Goal: Information Seeking & Learning: Find specific page/section

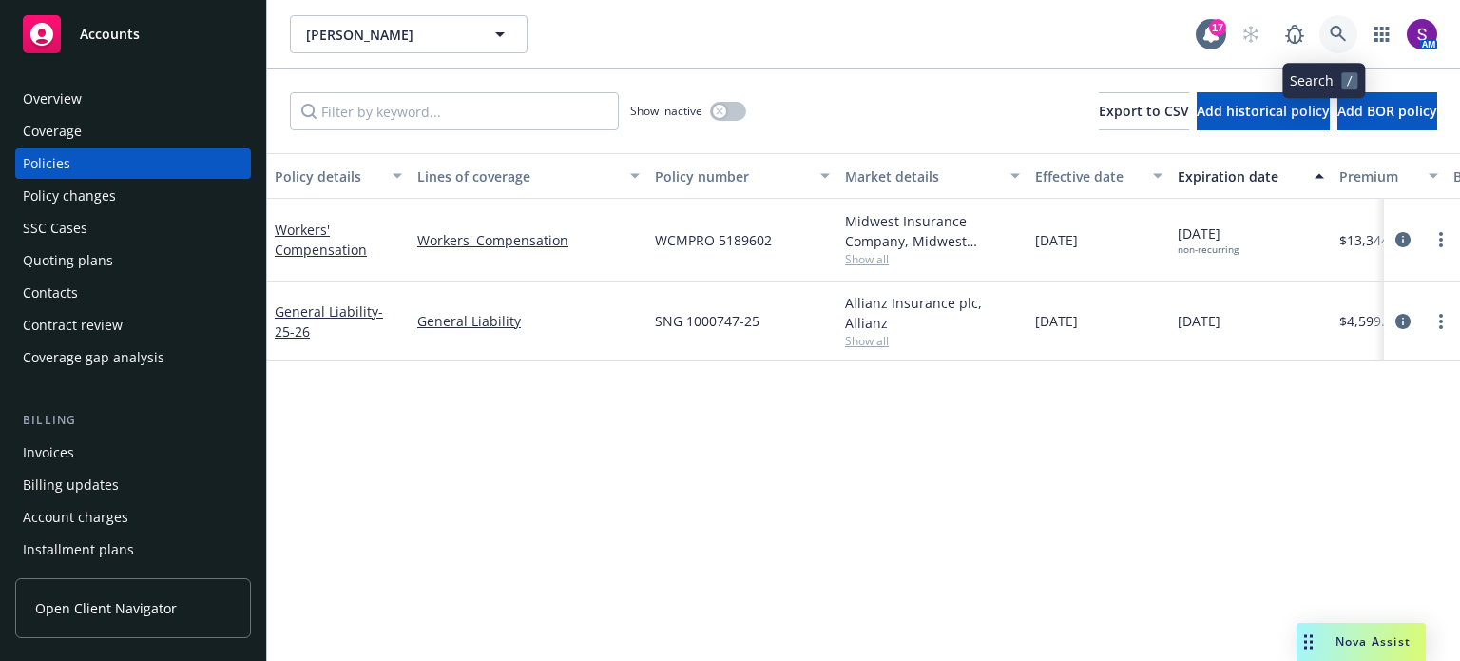
click at [1334, 26] on link at bounding box center [1338, 34] width 38 height 38
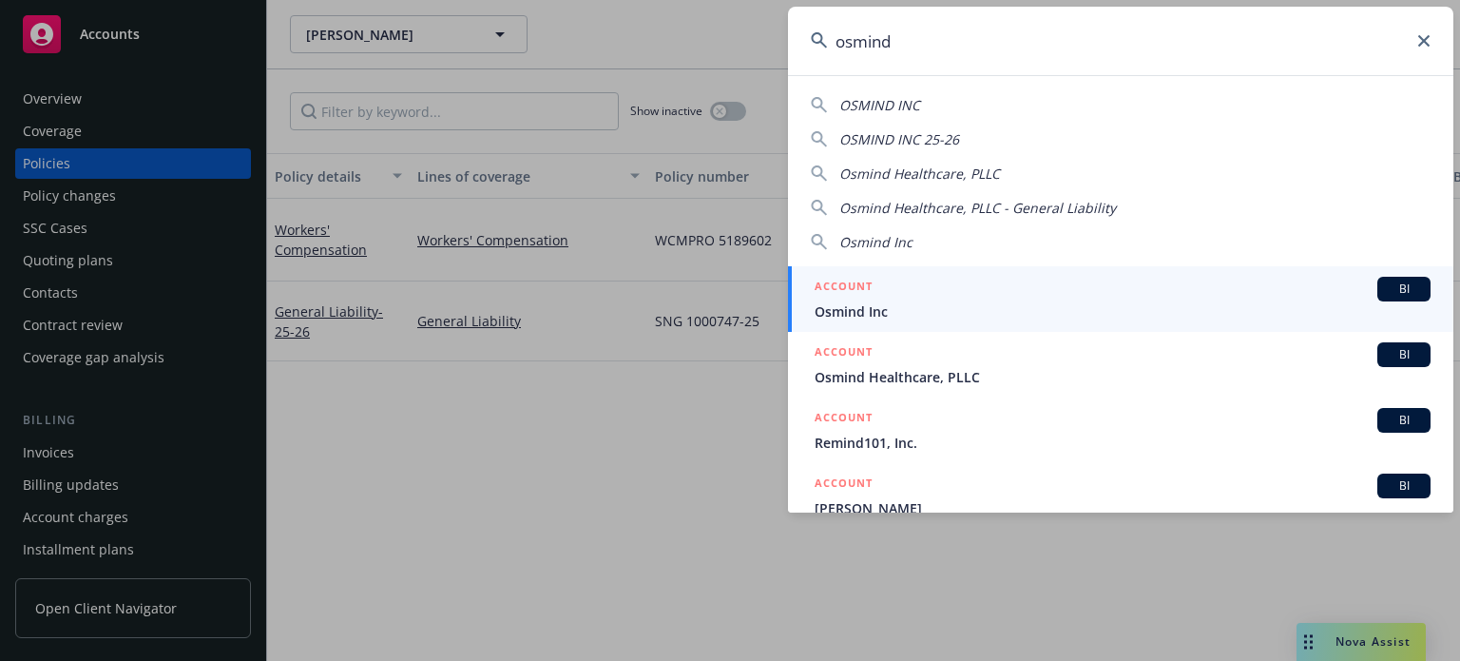
type input "osmind"
click at [910, 309] on span "Osmind Inc" at bounding box center [1123, 311] width 616 height 20
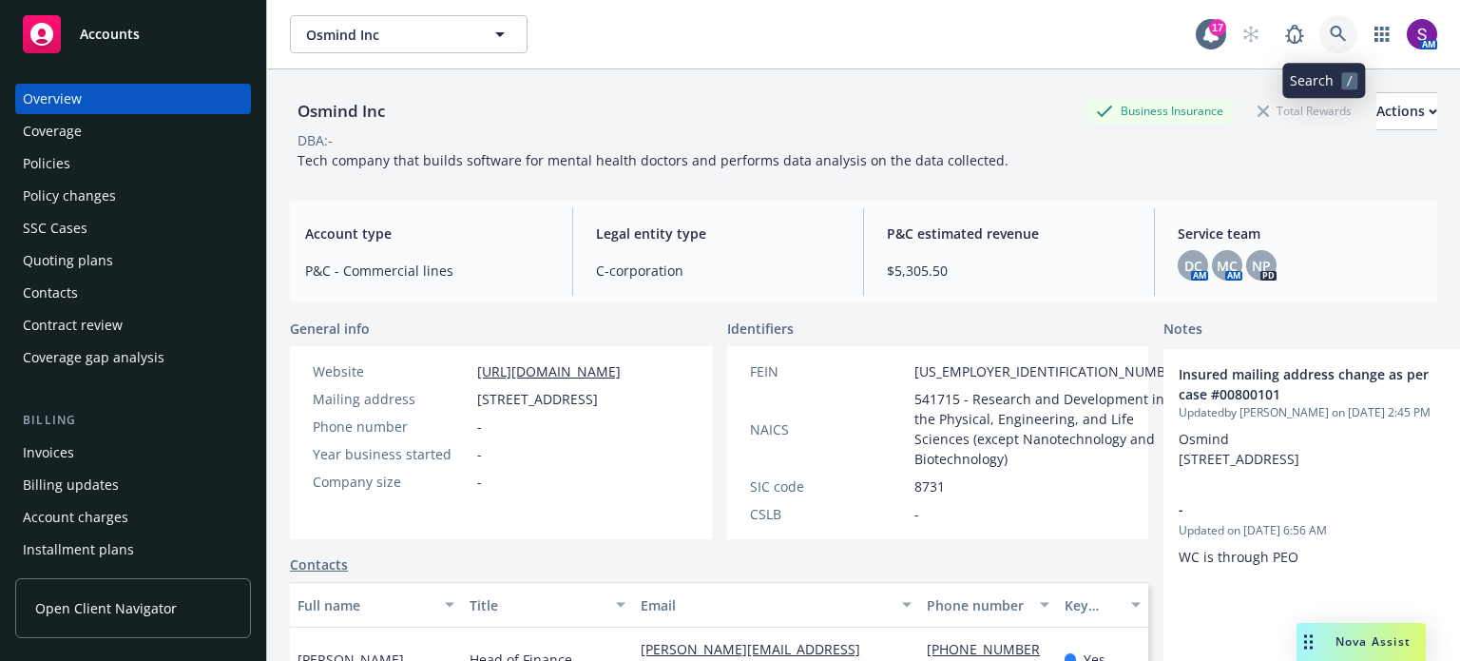
click at [1330, 32] on icon at bounding box center [1338, 34] width 17 height 17
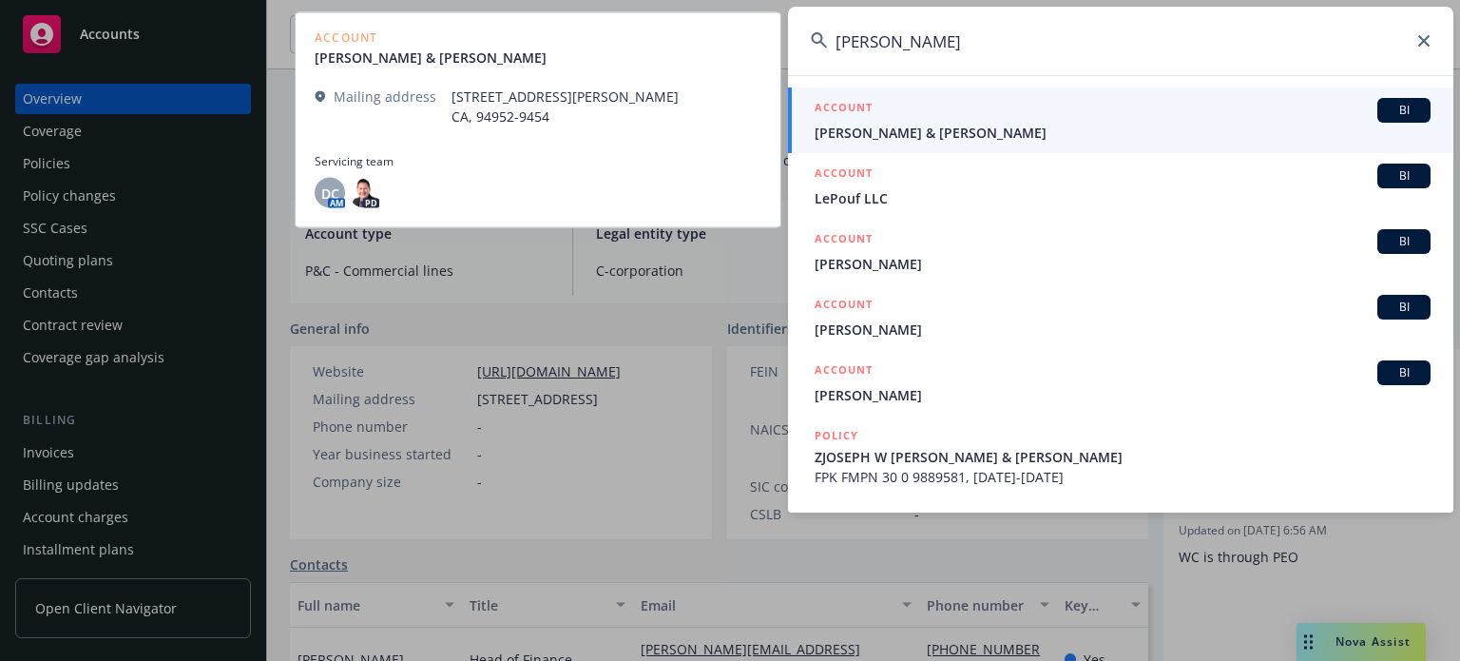
type input "[PERSON_NAME]"
click at [983, 109] on div "ACCOUNT BI" at bounding box center [1123, 110] width 616 height 25
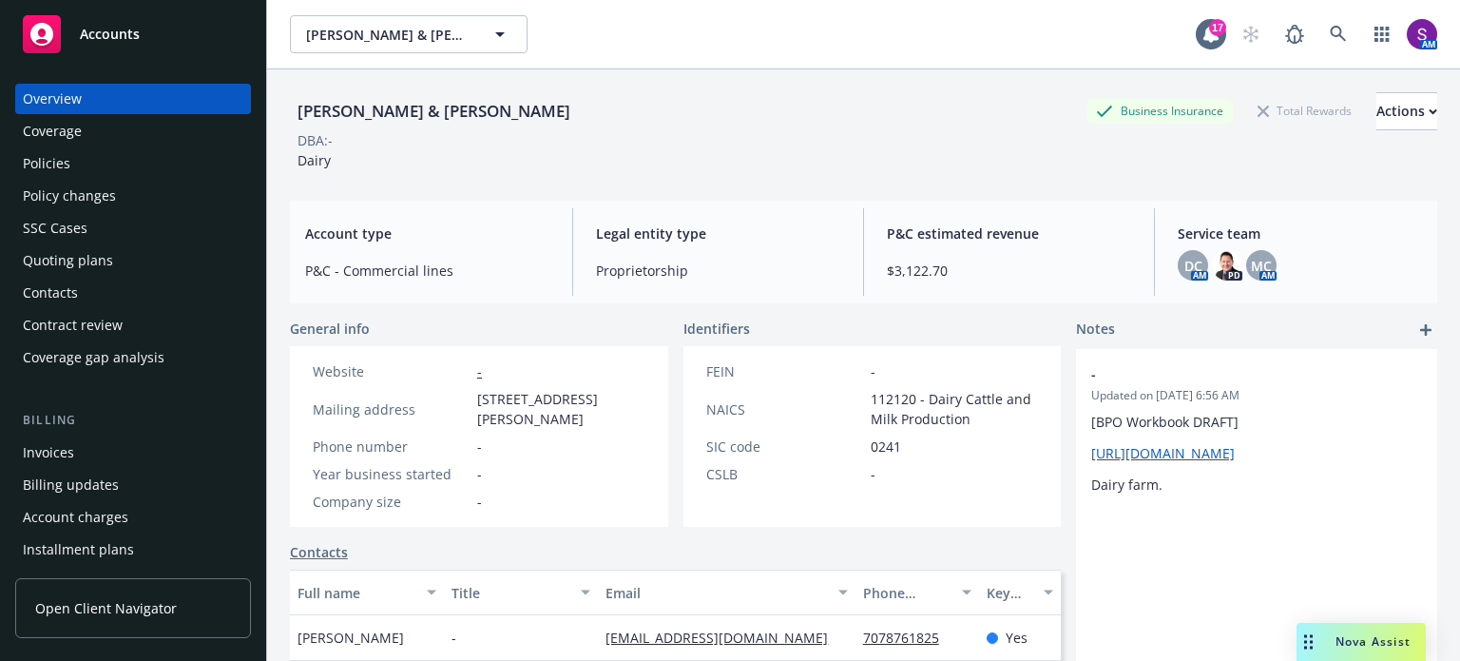
click at [53, 163] on div "Policies" at bounding box center [47, 163] width 48 height 30
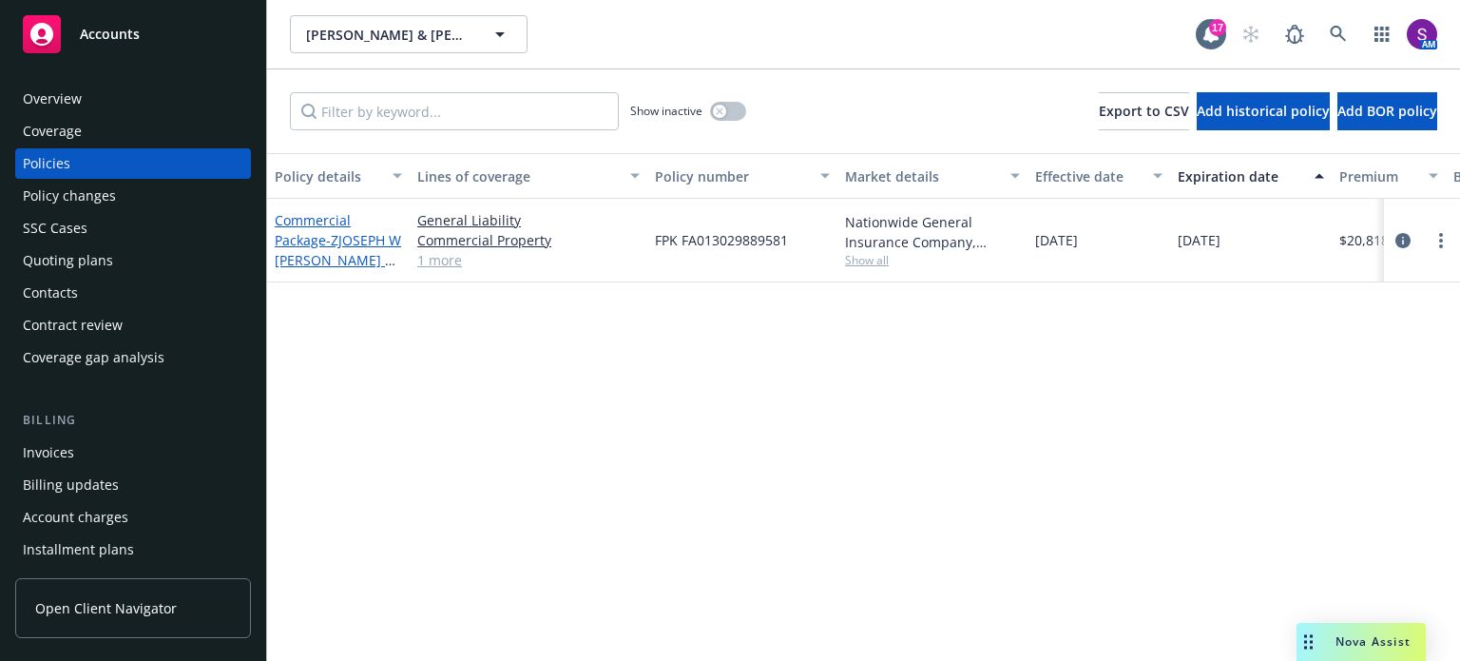
click at [319, 238] on link "Commercial Package - ZJOSEPH W [PERSON_NAME] & [PERSON_NAME] 25-26" at bounding box center [338, 260] width 126 height 98
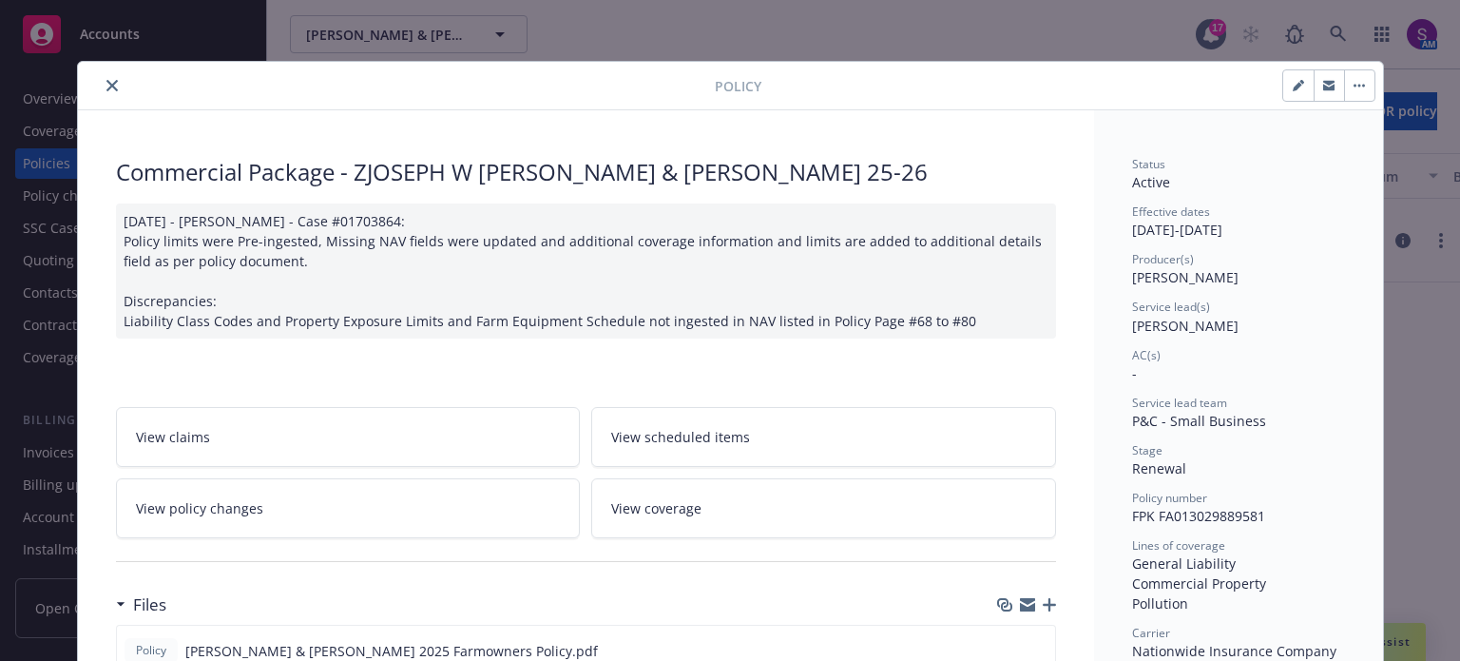
click at [106, 86] on icon "close" at bounding box center [111, 85] width 11 height 11
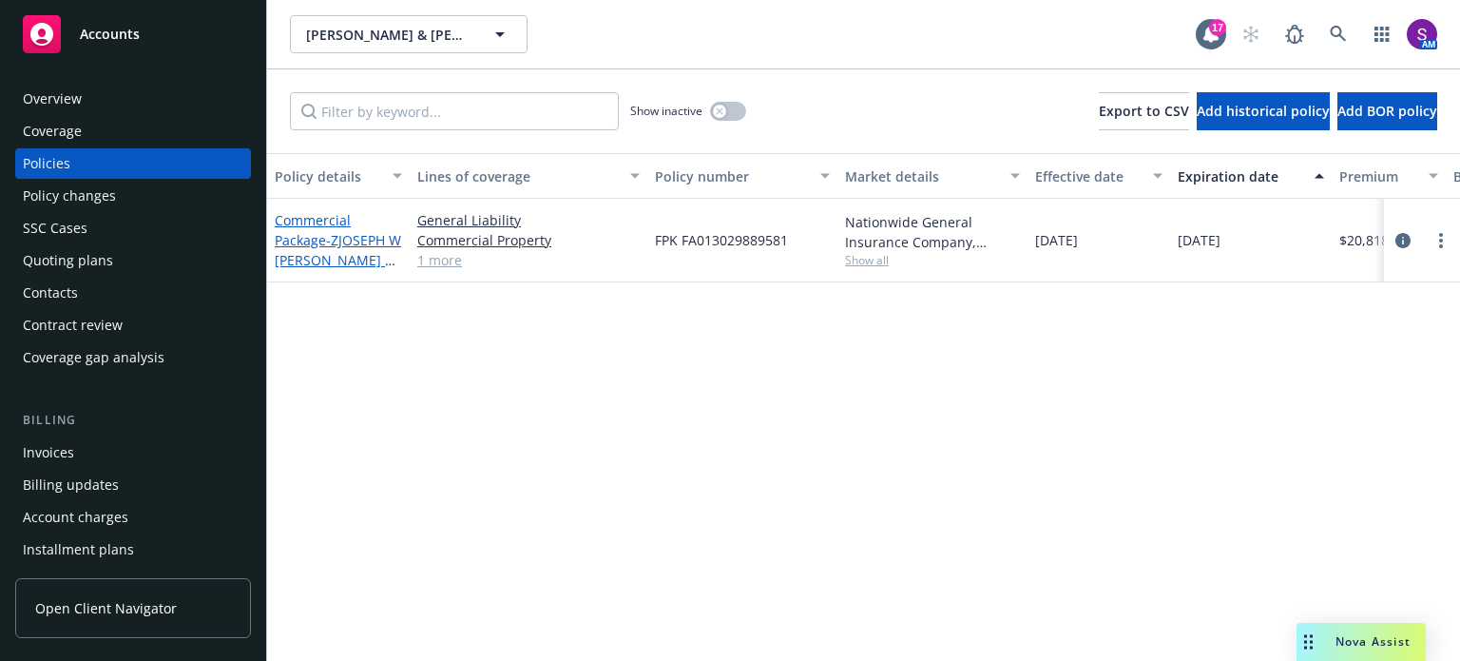
click at [323, 250] on span "- ZJOSEPH W [PERSON_NAME] & [PERSON_NAME] 25-26" at bounding box center [338, 270] width 126 height 78
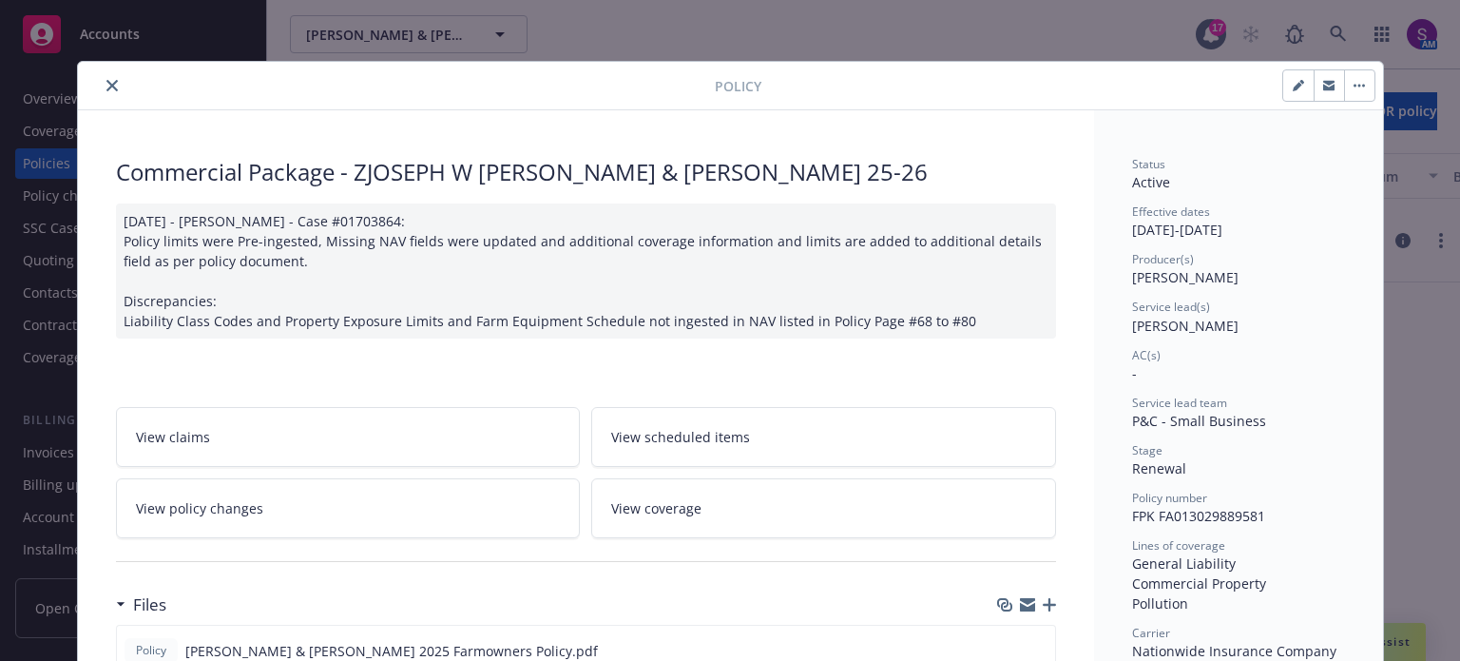
click at [939, 44] on div "Policy Commercial Package - ZJOSEPH W [PERSON_NAME] & [PERSON_NAME] 25-26 [DATE…" at bounding box center [730, 330] width 1460 height 661
click at [106, 86] on icon "close" at bounding box center [111, 85] width 11 height 11
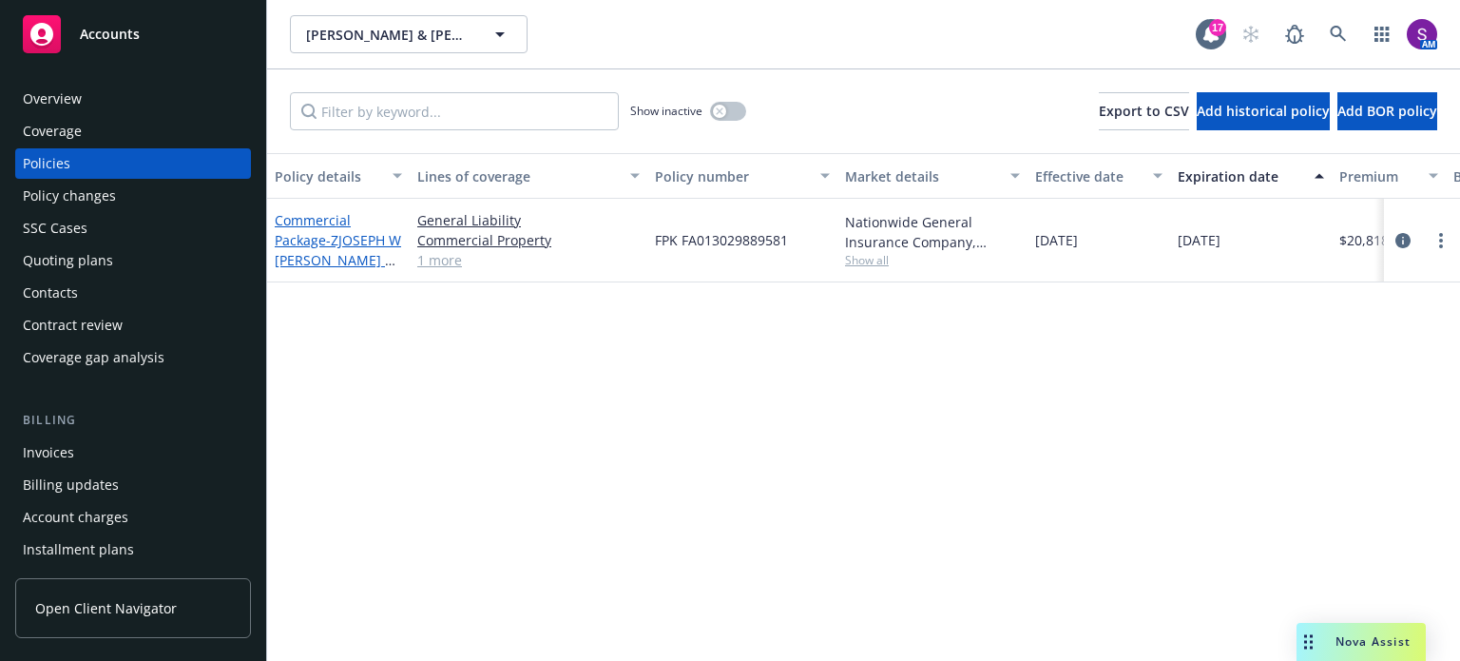
click at [317, 237] on link "Commercial Package - ZJOSEPH W [PERSON_NAME] & [PERSON_NAME] 25-26" at bounding box center [338, 260] width 126 height 98
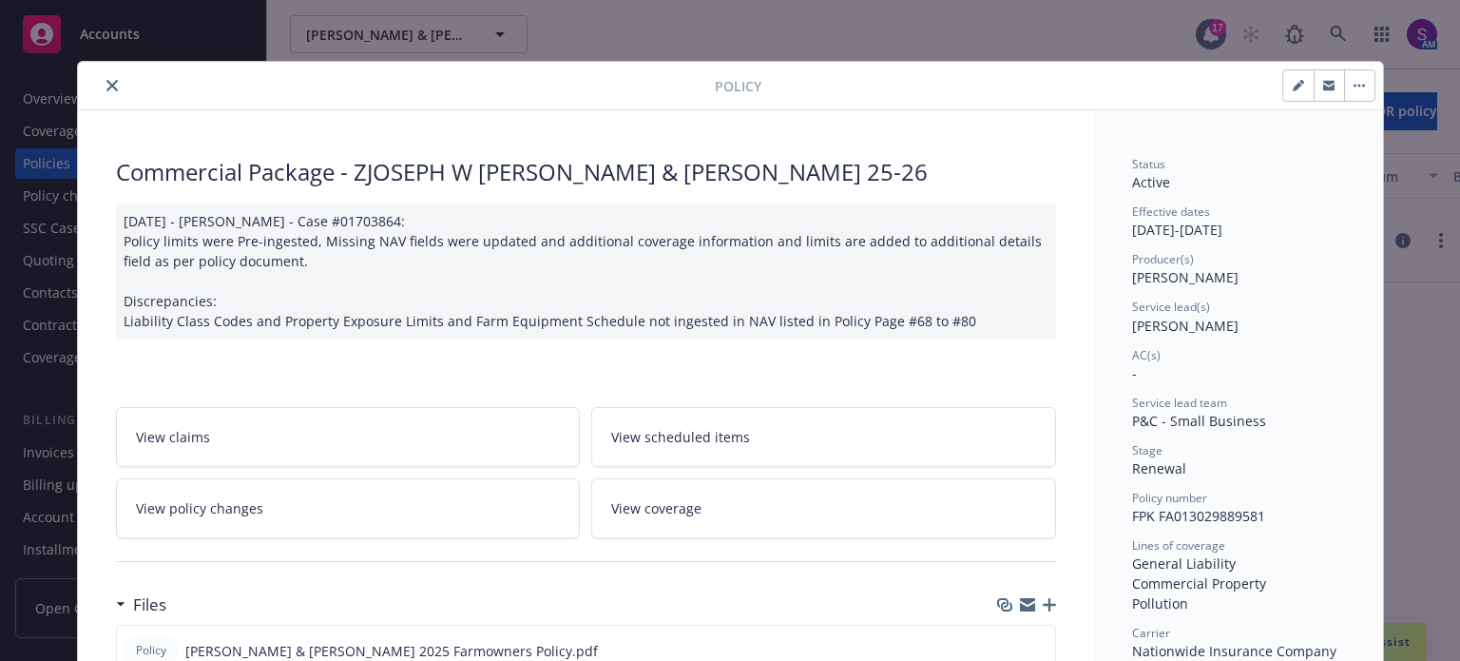
click at [106, 83] on icon "close" at bounding box center [111, 85] width 11 height 11
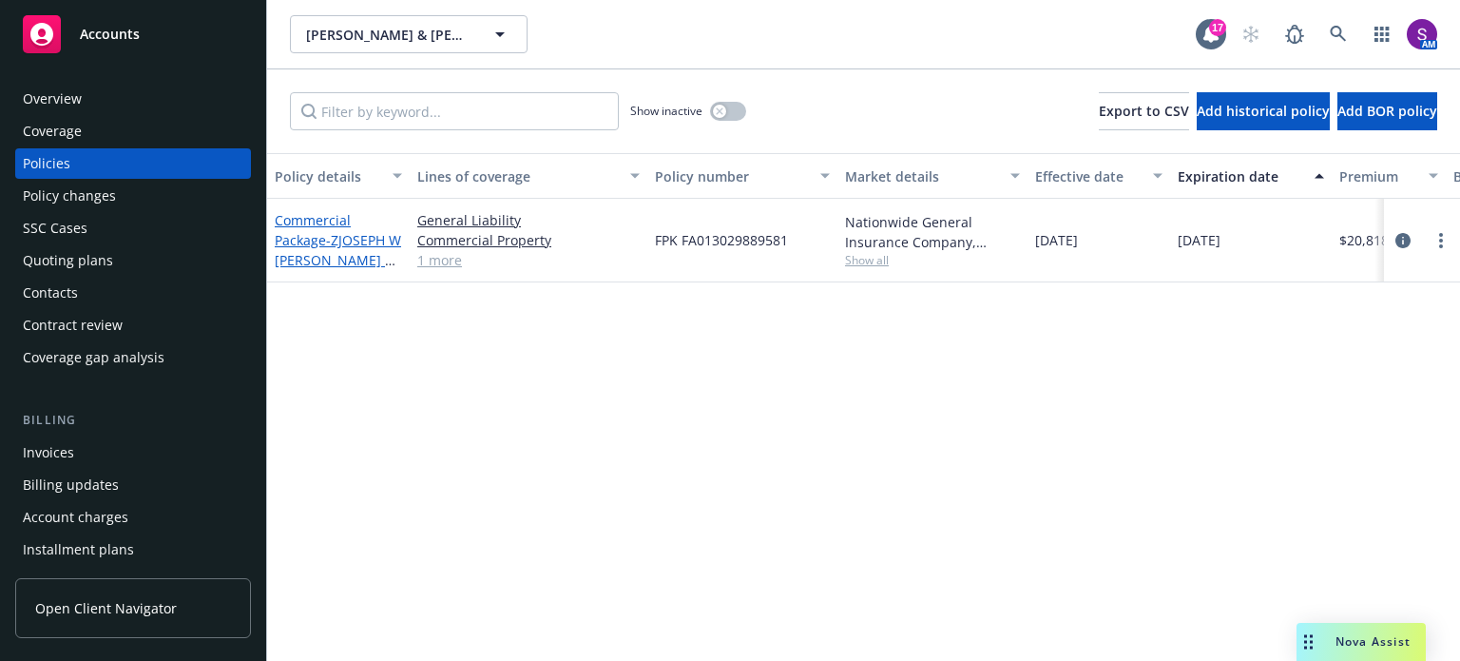
click at [361, 242] on span "- ZJOSEPH W [PERSON_NAME] & [PERSON_NAME] 25-26" at bounding box center [338, 270] width 126 height 78
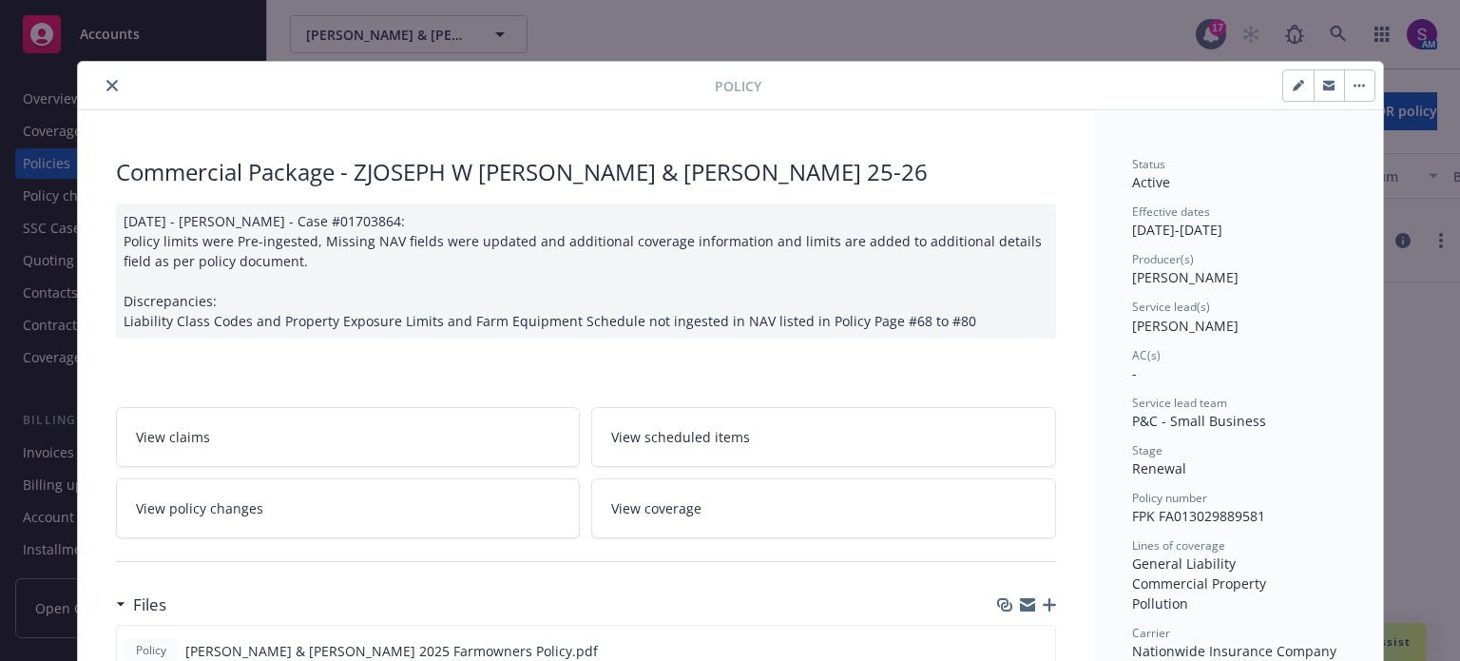
scroll to position [57, 0]
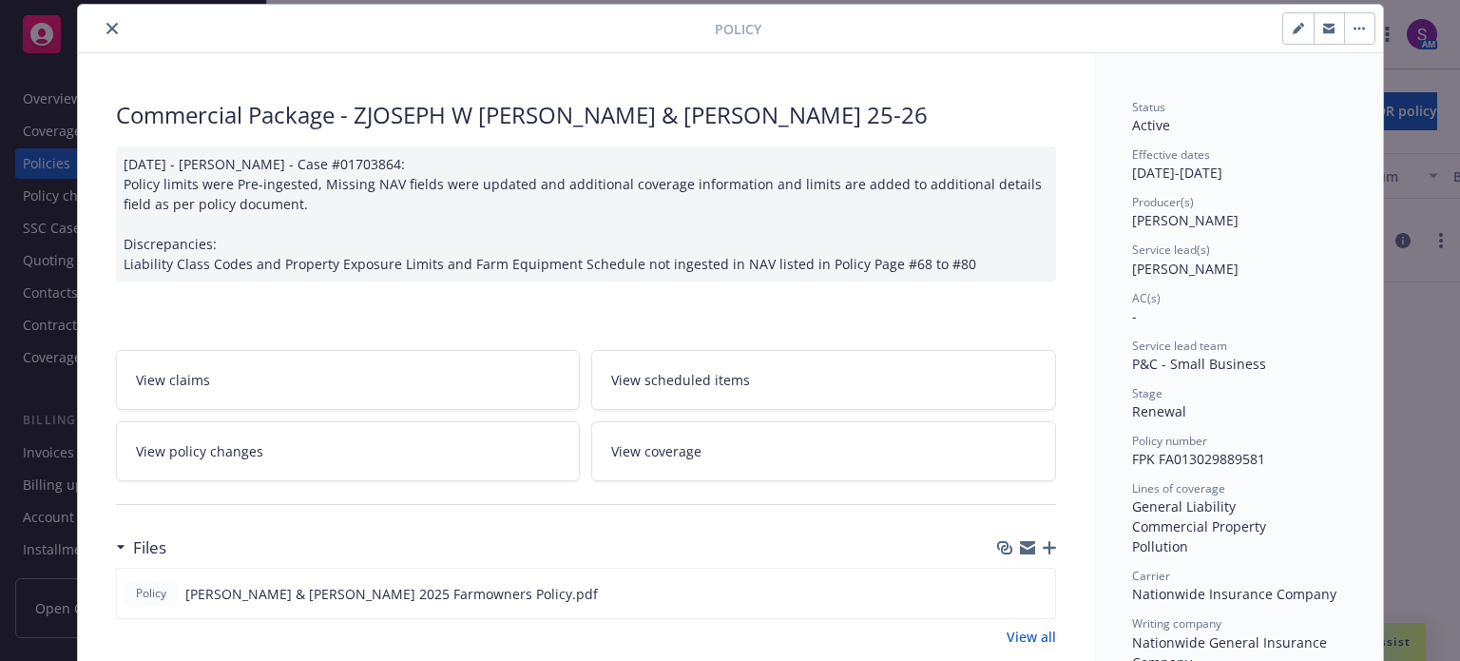
click at [707, 381] on span "View scheduled items" at bounding box center [680, 380] width 139 height 20
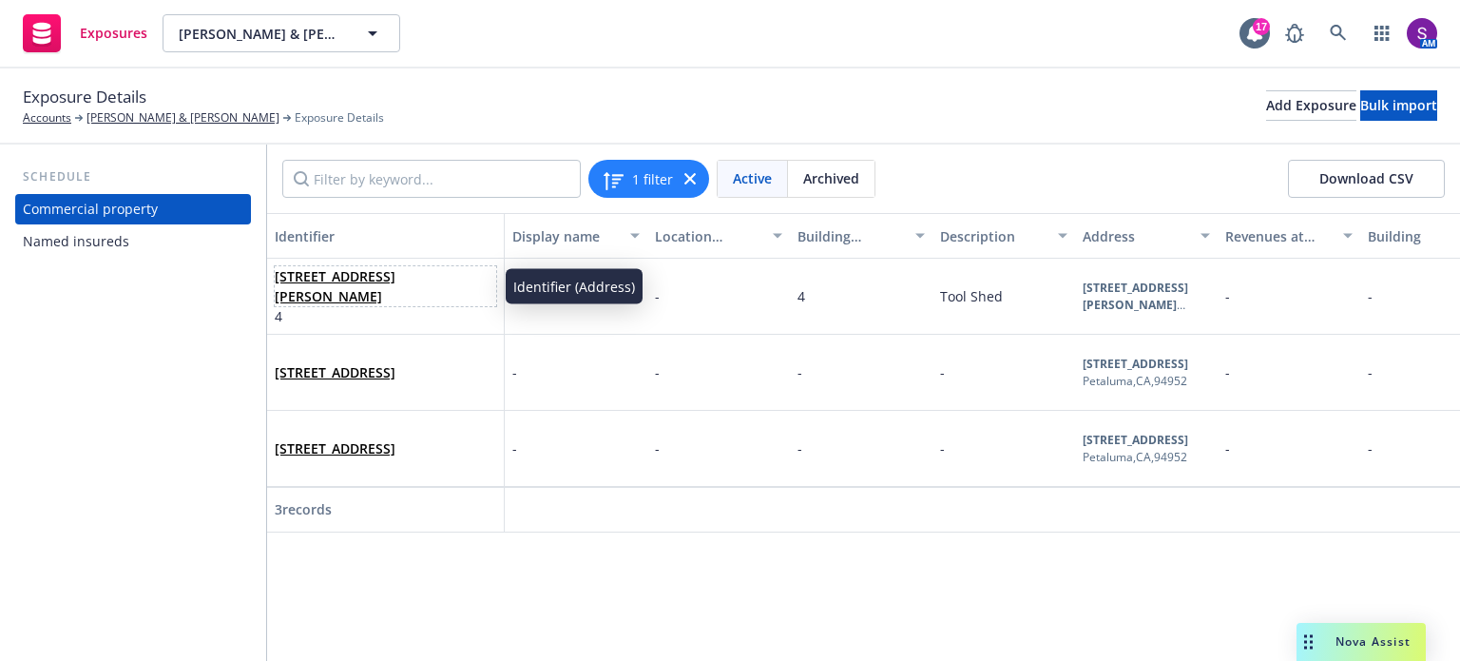
click at [352, 270] on link "[STREET_ADDRESS][PERSON_NAME]" at bounding box center [335, 286] width 121 height 38
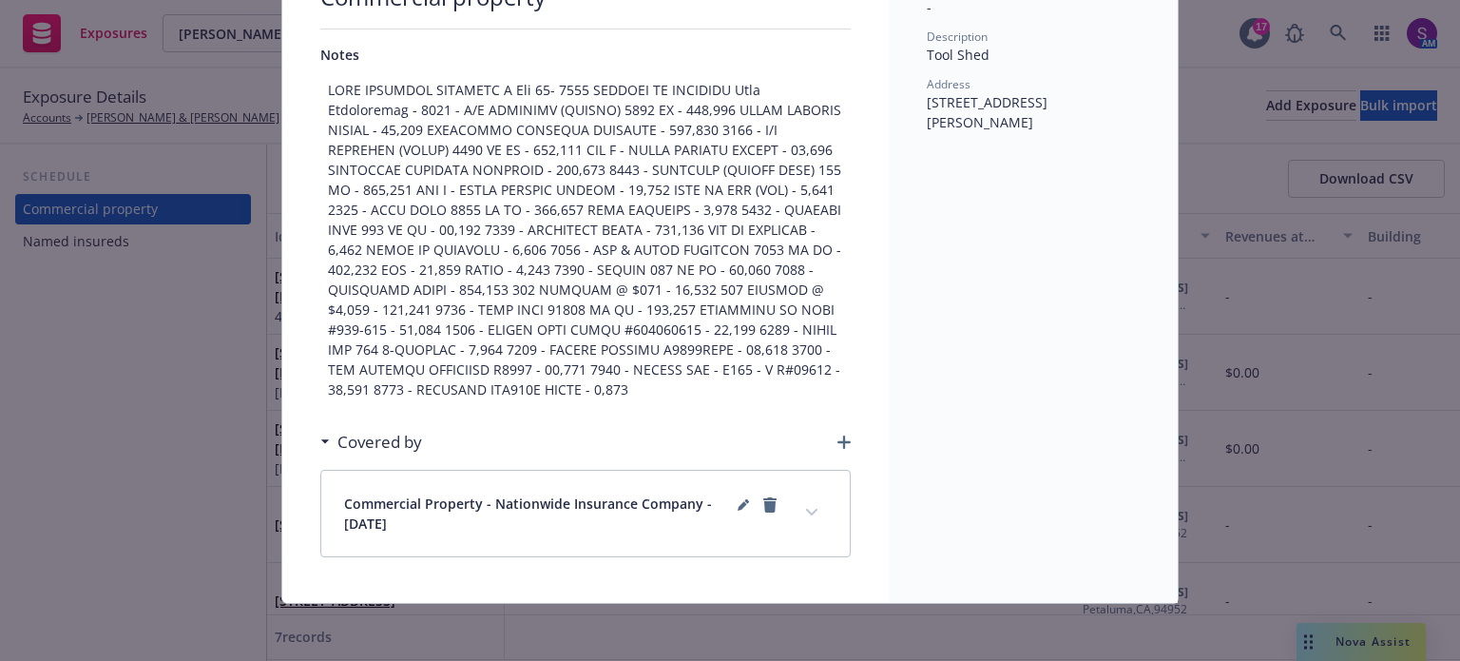
scroll to position [177, 0]
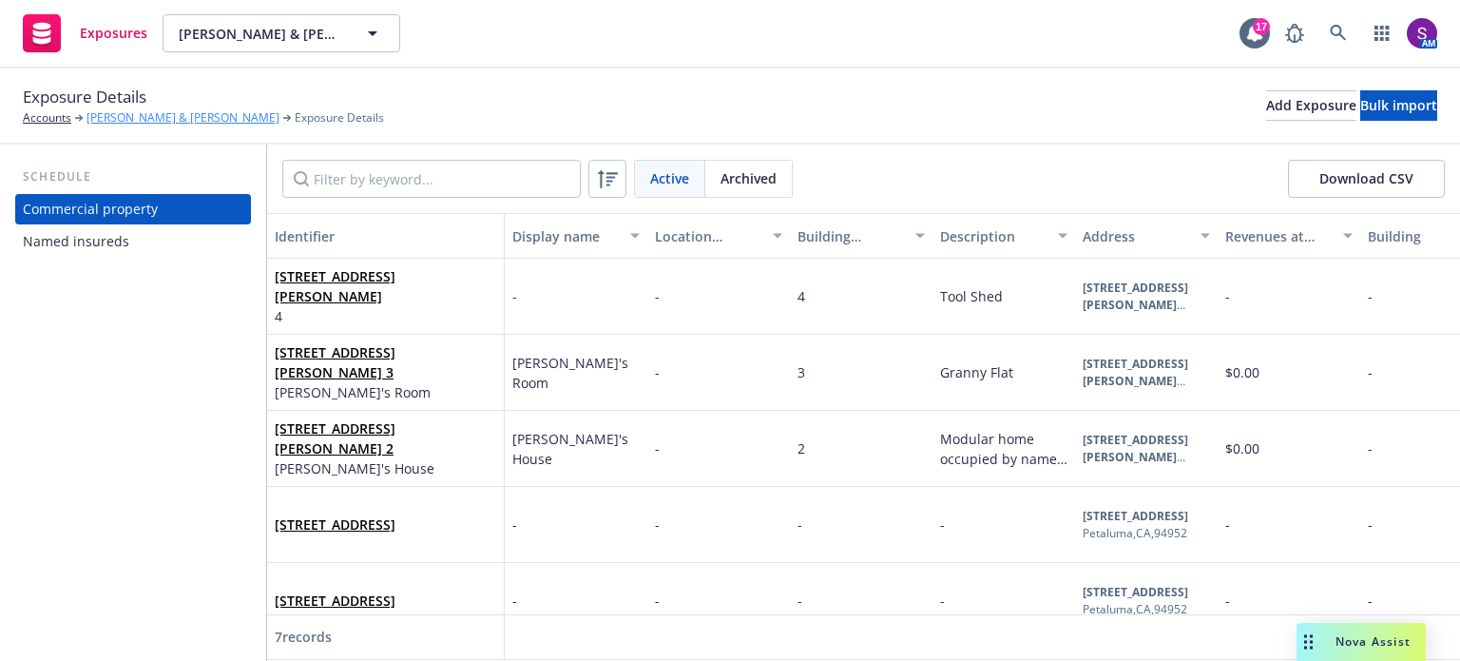
click at [137, 125] on link "[PERSON_NAME] & [PERSON_NAME]" at bounding box center [182, 117] width 193 height 17
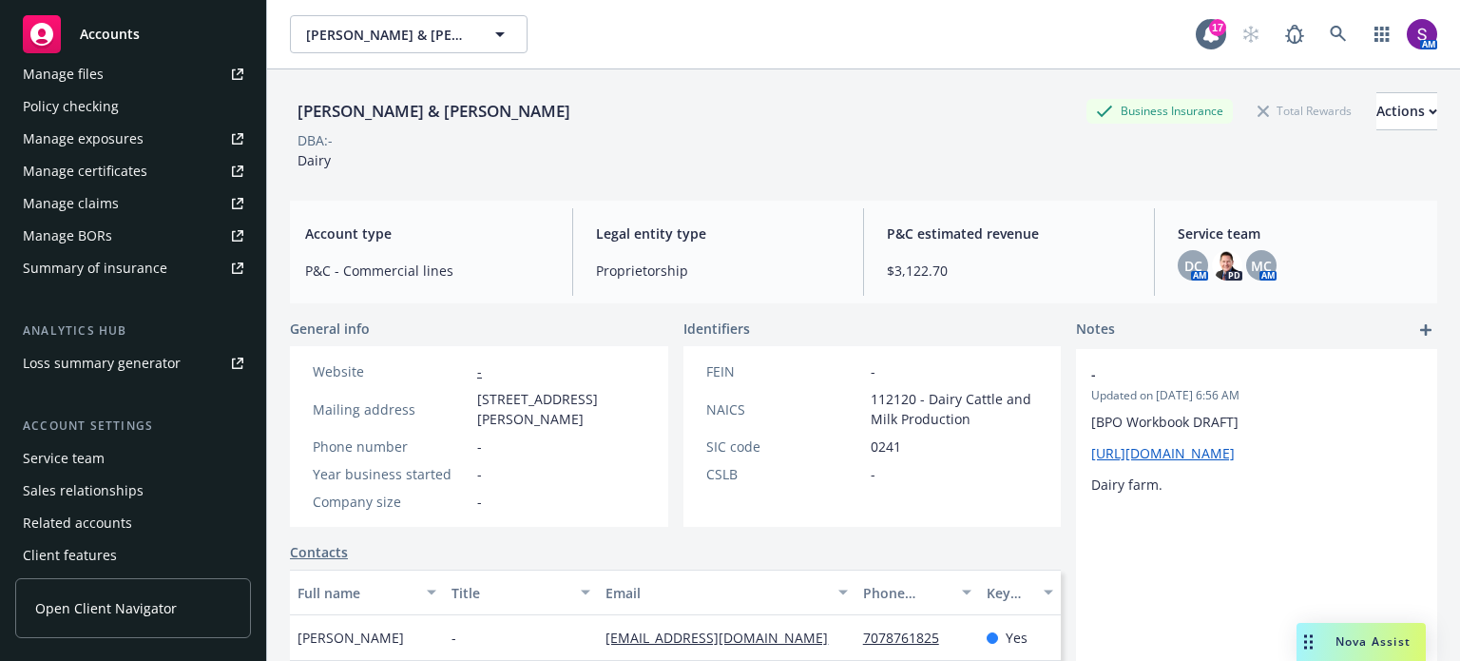
scroll to position [609, 0]
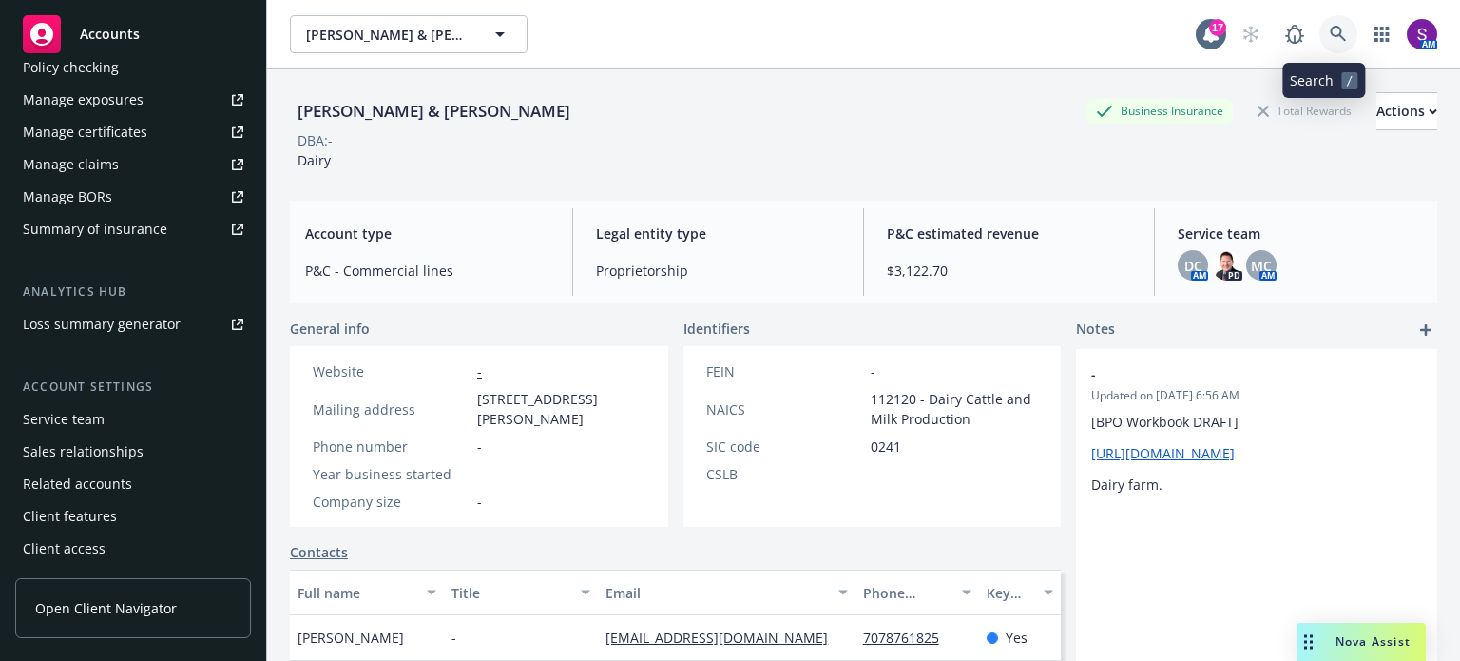
click at [1330, 32] on icon at bounding box center [1338, 34] width 16 height 16
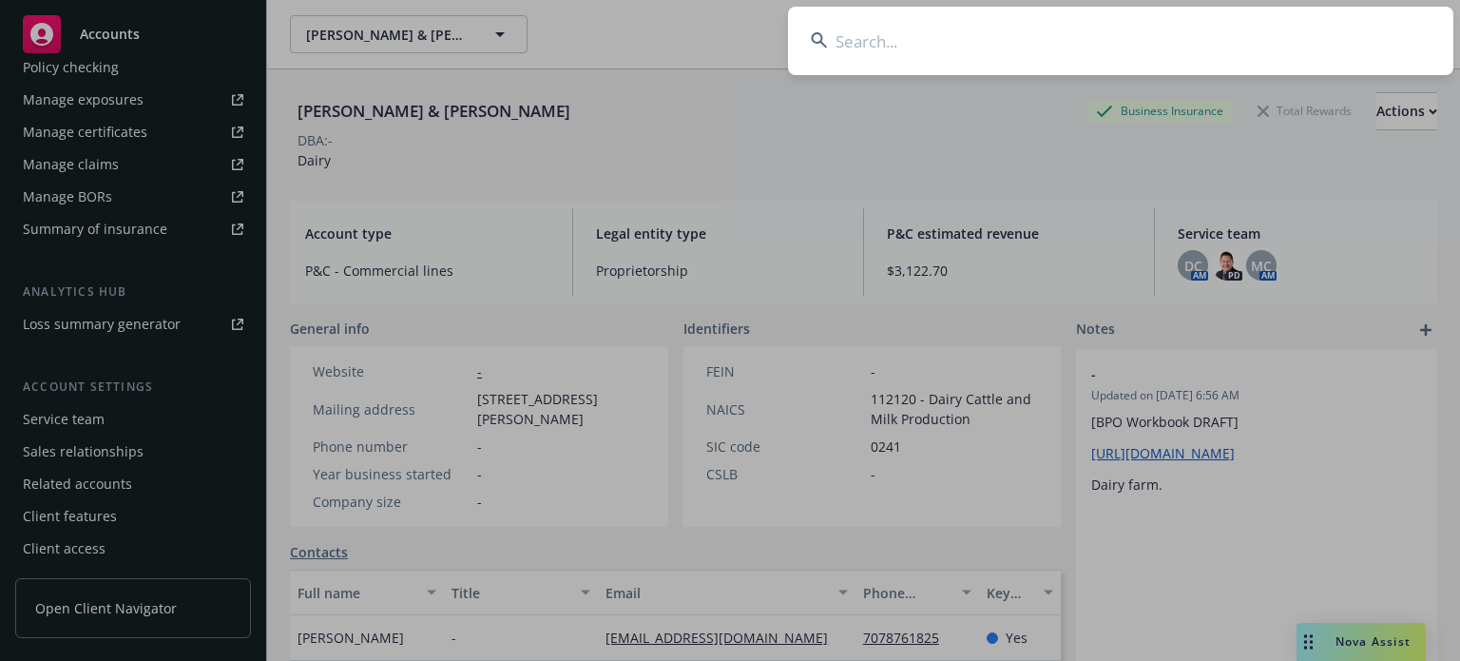
click at [930, 41] on input at bounding box center [1120, 41] width 665 height 68
paste input "[PERSON_NAME][EMAIL_ADDRESS][PERSON_NAME][DOMAIN_NAME]"
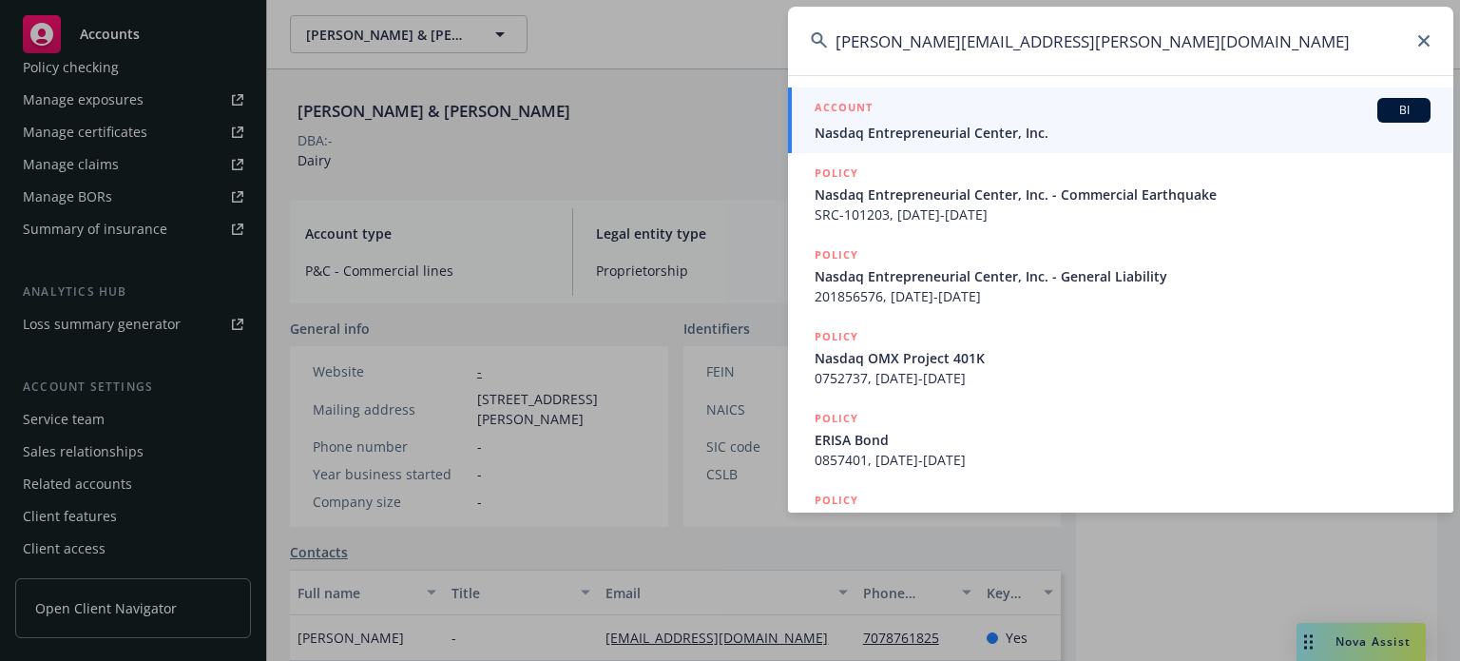
type input "[PERSON_NAME][EMAIL_ADDRESS][PERSON_NAME][DOMAIN_NAME]"
click at [1045, 132] on span "Nasdaq Entrepreneurial Center, Inc." at bounding box center [1123, 133] width 616 height 20
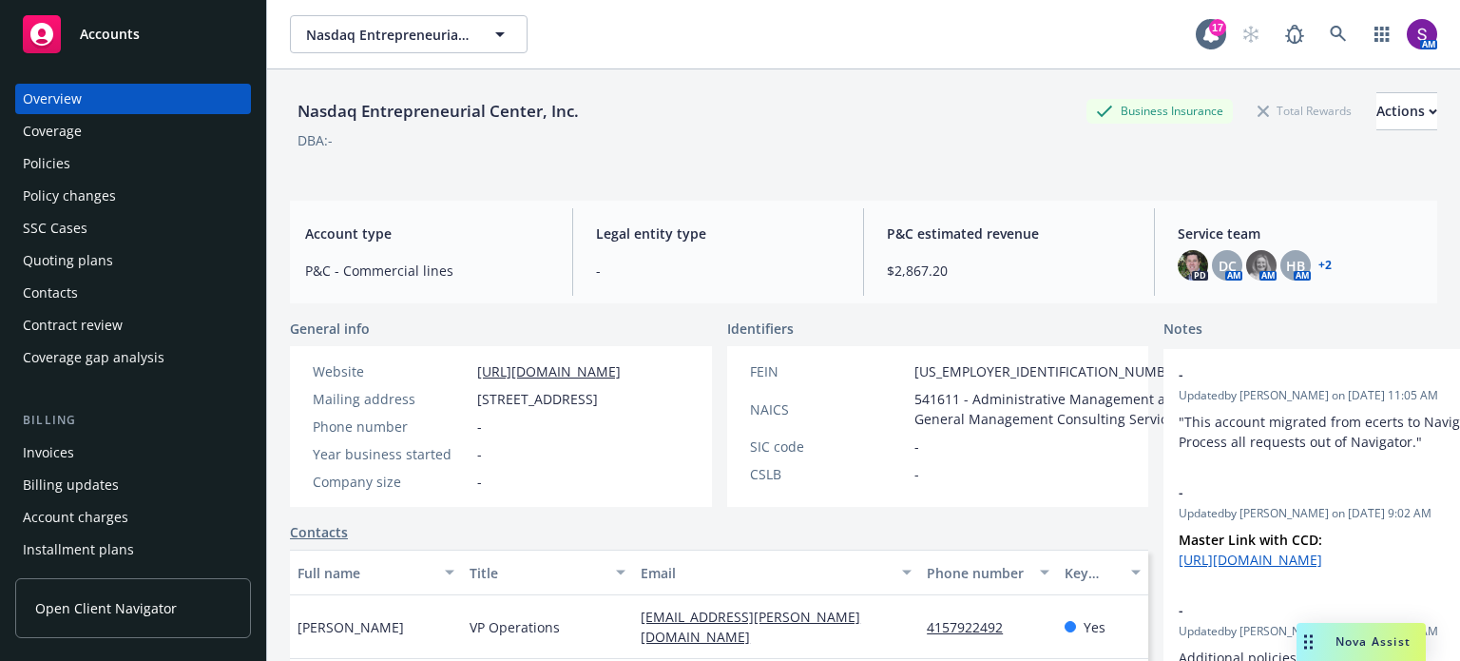
click at [71, 157] on div "Policies" at bounding box center [133, 163] width 221 height 30
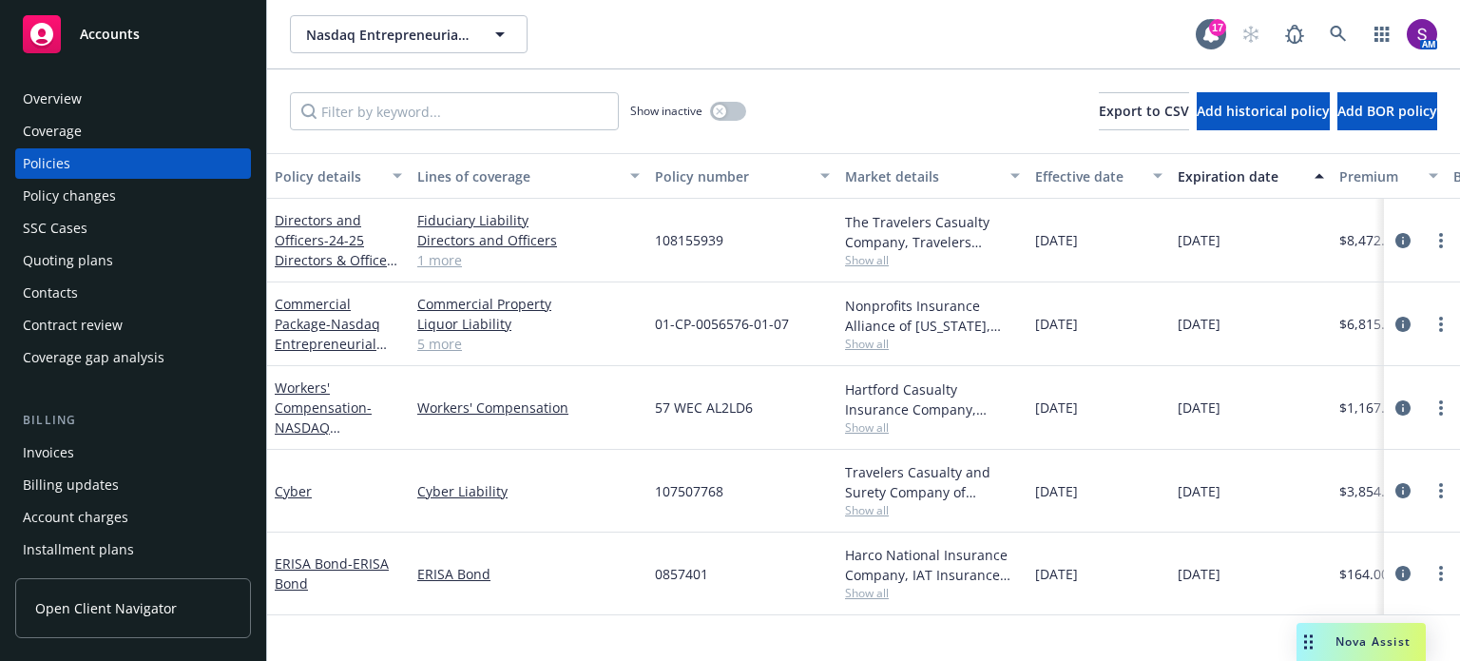
click at [454, 344] on link "5 more" at bounding box center [528, 344] width 222 height 20
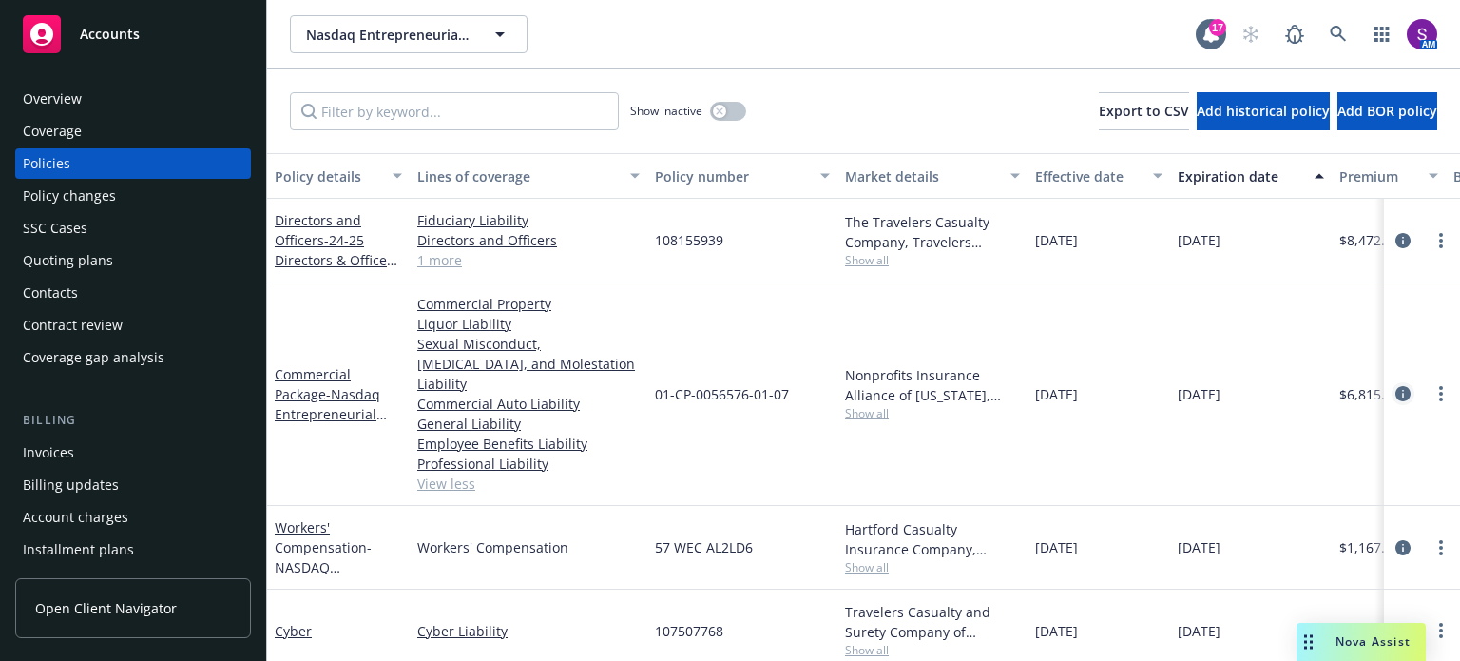
click at [1395, 387] on icon "circleInformation" at bounding box center [1402, 393] width 15 height 15
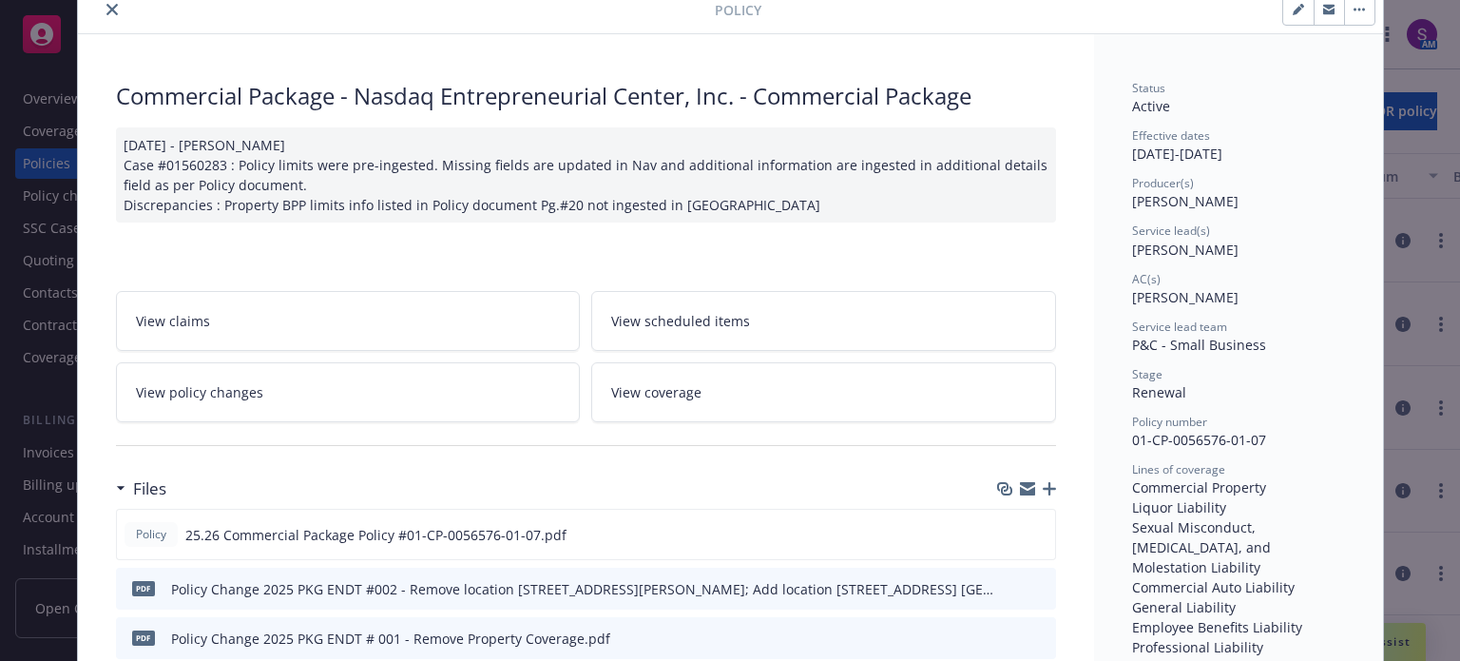
scroll to position [285, 0]
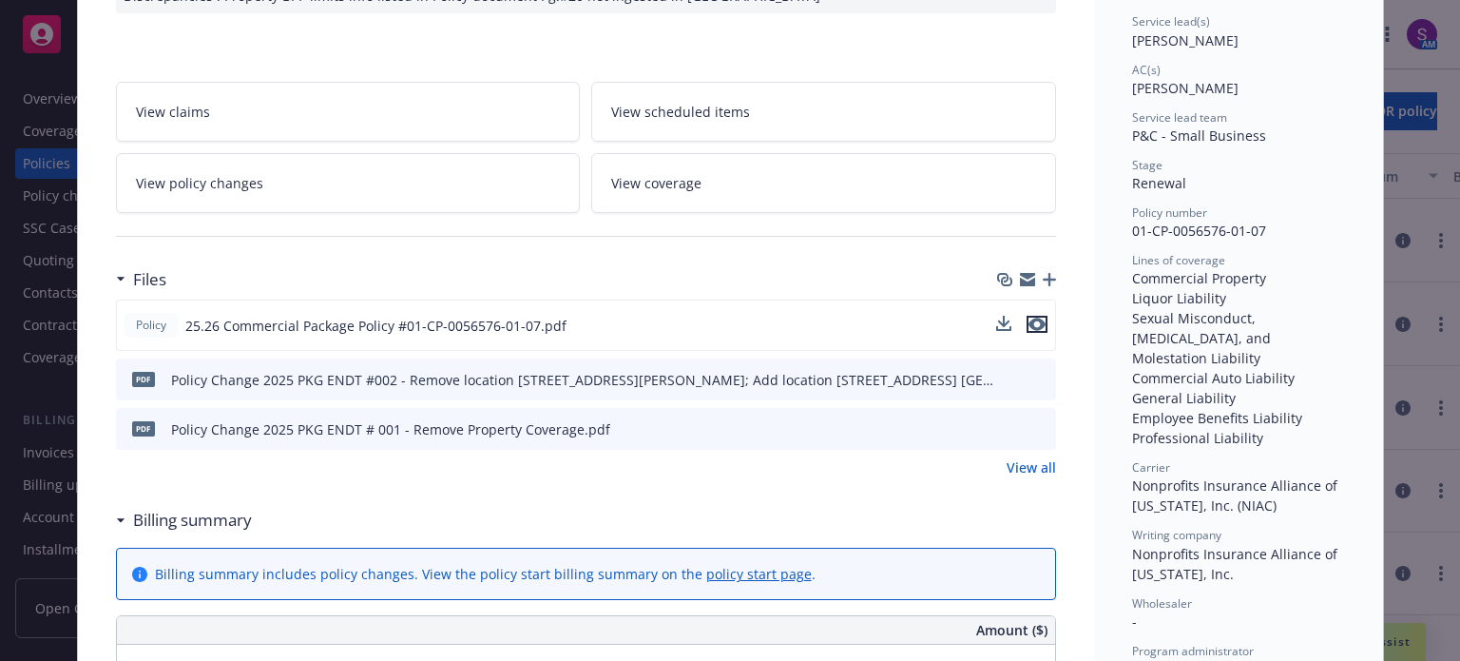
click at [1031, 328] on icon "preview file" at bounding box center [1036, 323] width 17 height 13
click at [1036, 320] on icon "preview file" at bounding box center [1036, 323] width 17 height 13
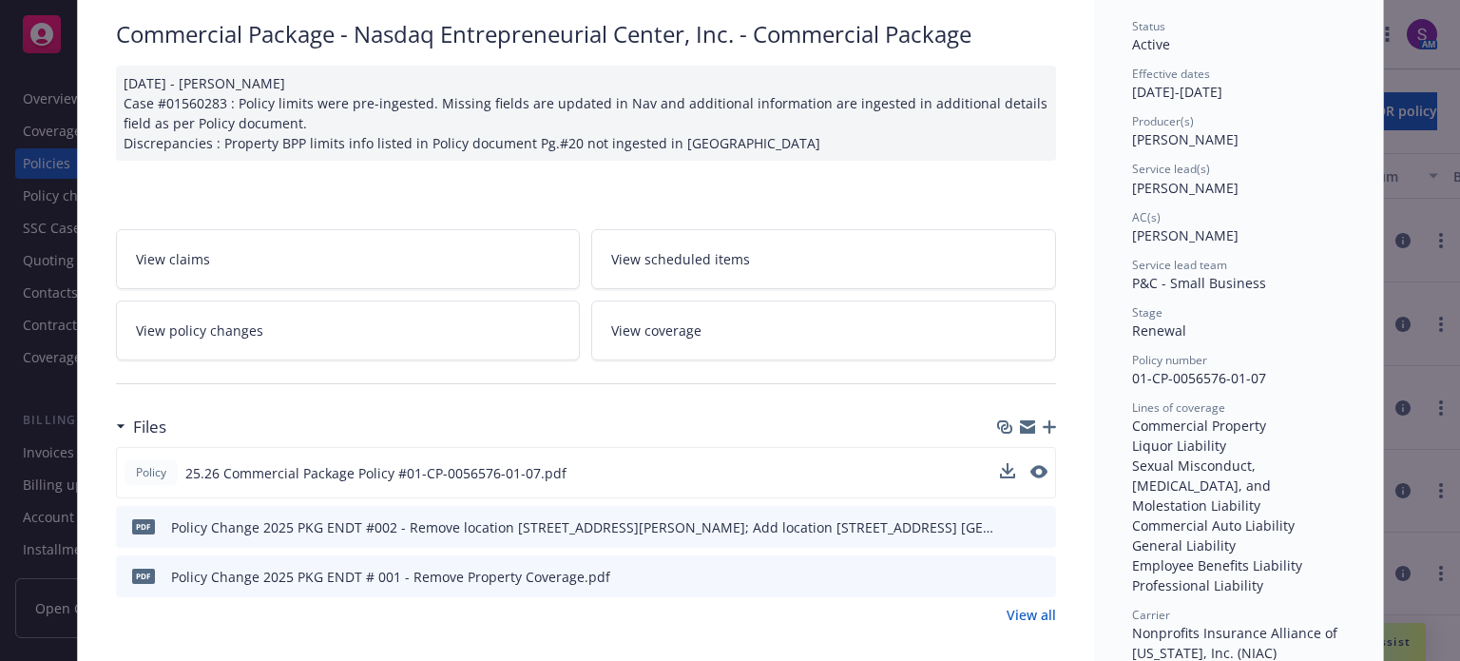
scroll to position [0, 0]
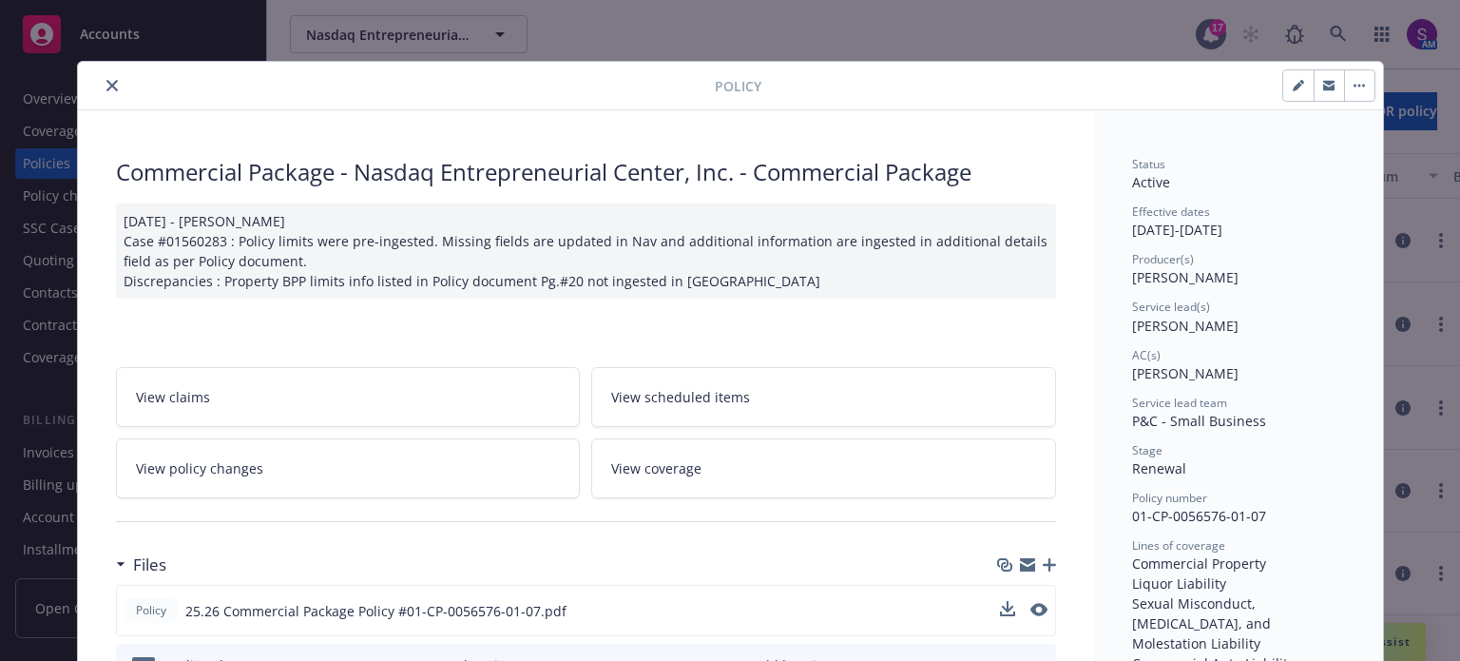
click at [106, 88] on icon "close" at bounding box center [111, 85] width 11 height 11
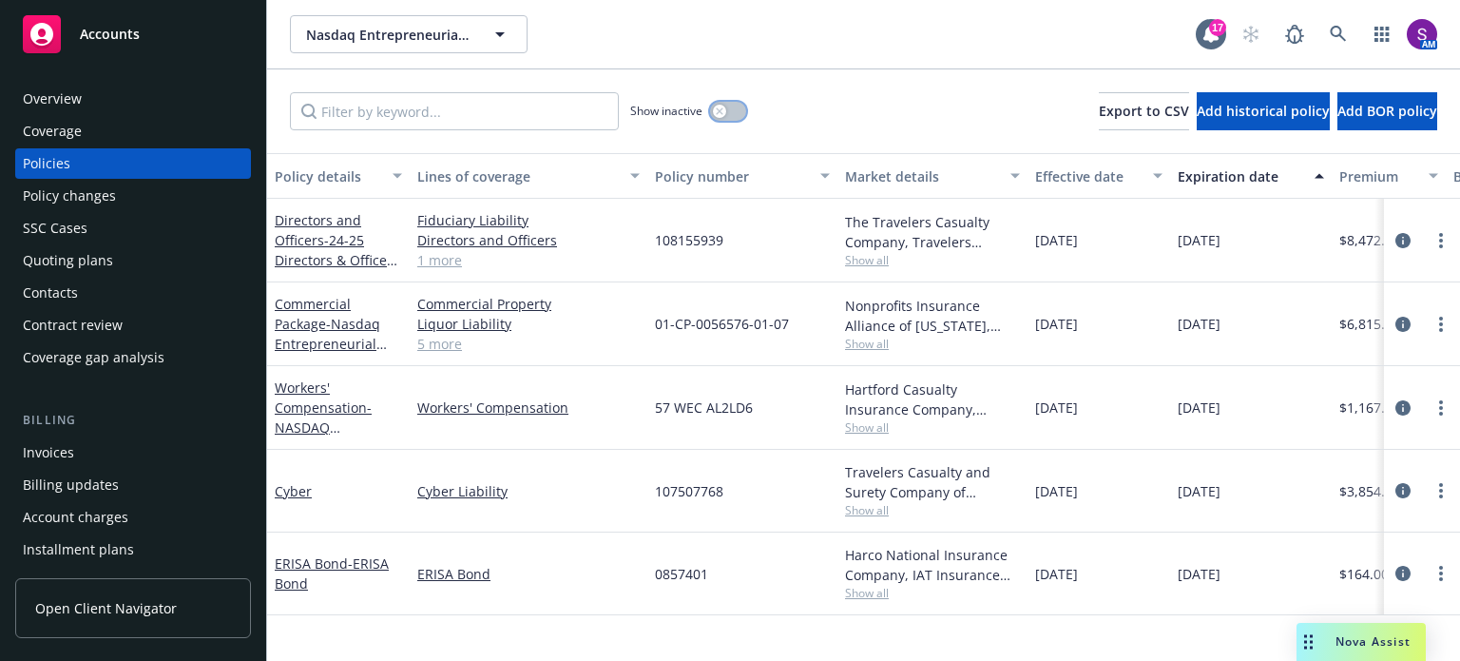
click at [725, 108] on div "button" at bounding box center [719, 111] width 13 height 13
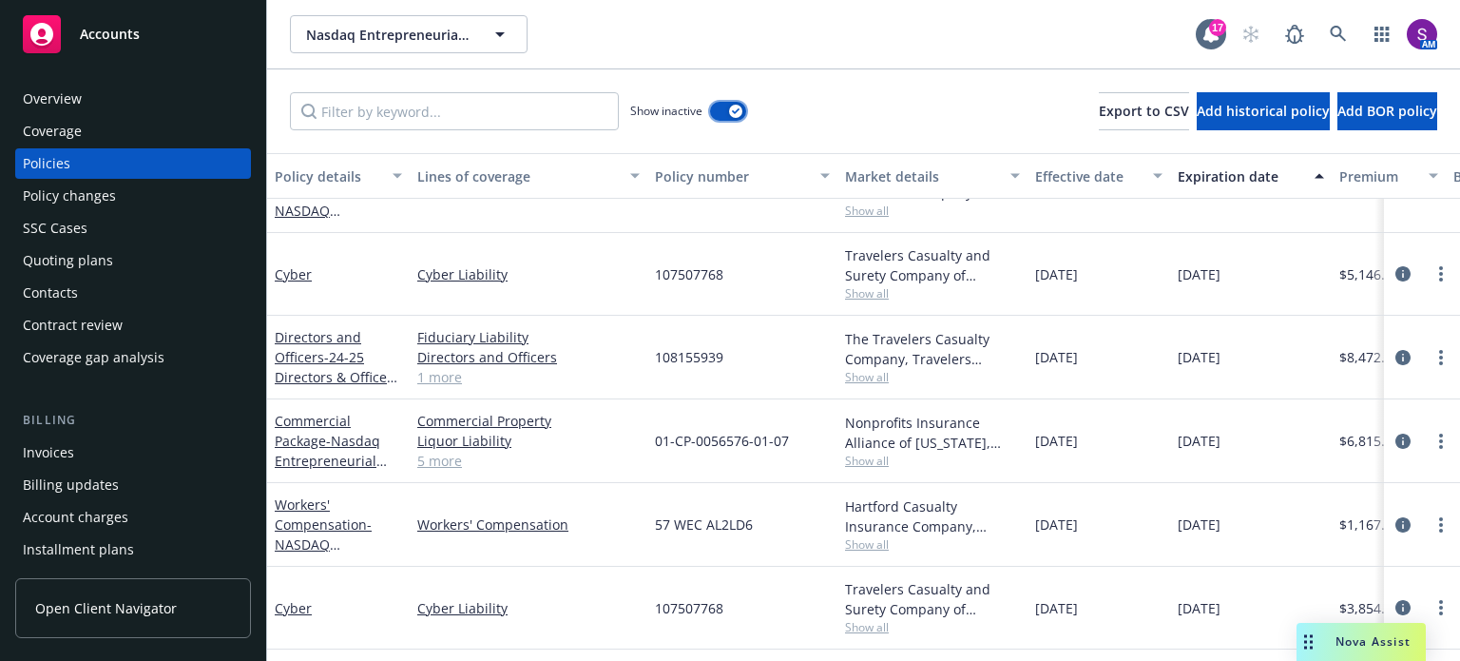
scroll to position [3403, 0]
